Goal: Task Accomplishment & Management: Use online tool/utility

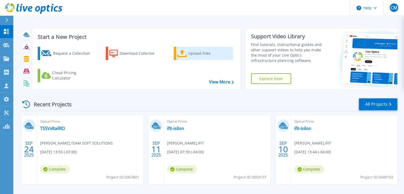
click at [201, 55] on div "Upload Files" at bounding box center [210, 53] width 43 height 11
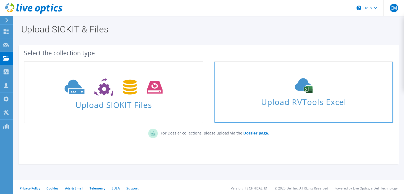
click at [266, 94] on div "Upload RVTools Excel" at bounding box center [304, 92] width 178 height 28
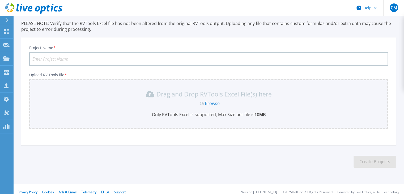
scroll to position [41, 0]
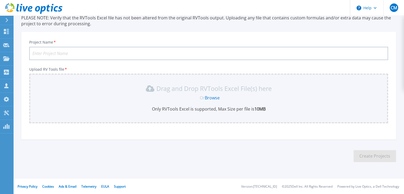
click at [80, 54] on input "Project Name *" at bounding box center [208, 53] width 359 height 13
type input "[PERSON_NAME] - National [DEMOGRAPHIC_DATA]"
click at [219, 97] on link "Browse" at bounding box center [212, 98] width 15 height 6
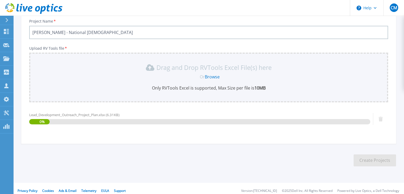
scroll to position [66, 0]
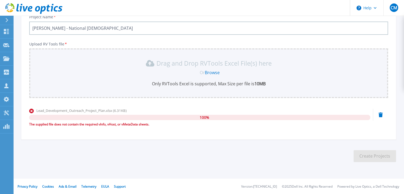
click at [217, 72] on link "Browse" at bounding box center [212, 73] width 15 height 6
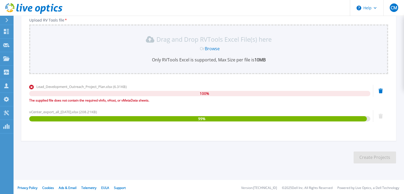
scroll to position [91, 0]
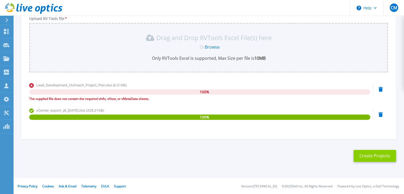
click at [368, 157] on button "Create Projects" at bounding box center [375, 156] width 43 height 12
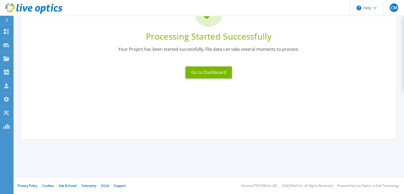
scroll to position [58, 0]
click at [214, 74] on button "Go to Dashboard" at bounding box center [209, 72] width 47 height 12
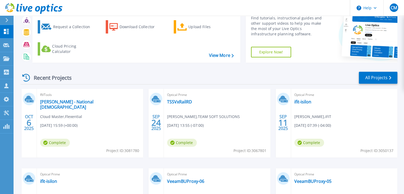
scroll to position [53, 0]
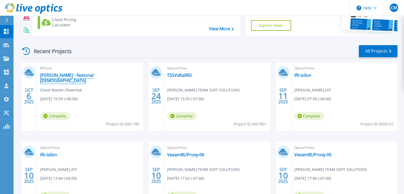
click at [79, 76] on link "[PERSON_NAME] - National [DEMOGRAPHIC_DATA]" at bounding box center [90, 78] width 100 height 11
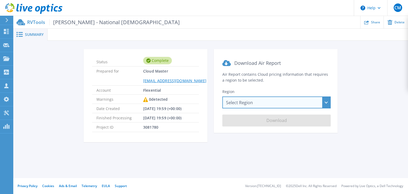
click at [259, 103] on div "Select Region [GEOGRAPHIC_DATA] ([GEOGRAPHIC_DATA]) [GEOGRAPHIC_DATA] ([GEOGRAP…" at bounding box center [277, 103] width 108 height 12
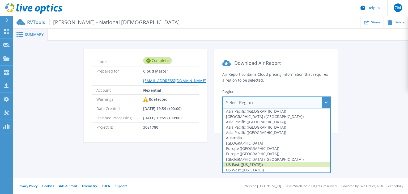
click at [261, 164] on div "US East ([US_STATE])" at bounding box center [276, 164] width 107 height 5
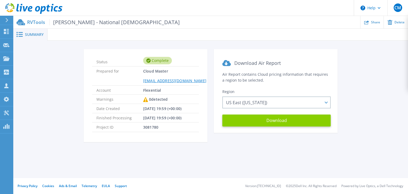
click at [267, 124] on button "Download" at bounding box center [277, 121] width 108 height 12
